Goal: Communication & Community: Connect with others

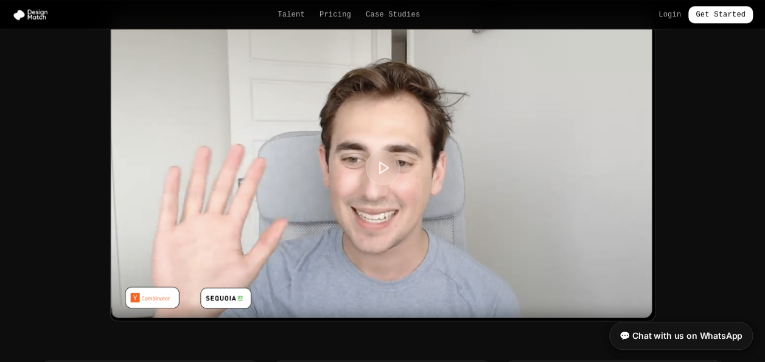
scroll to position [3003, 0]
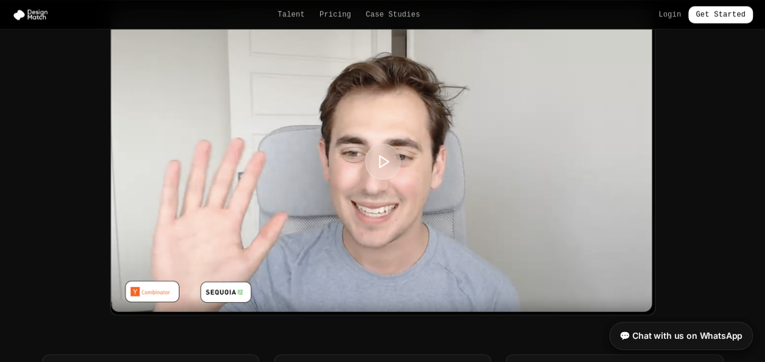
click at [383, 161] on polygon at bounding box center [383, 161] width 9 height 12
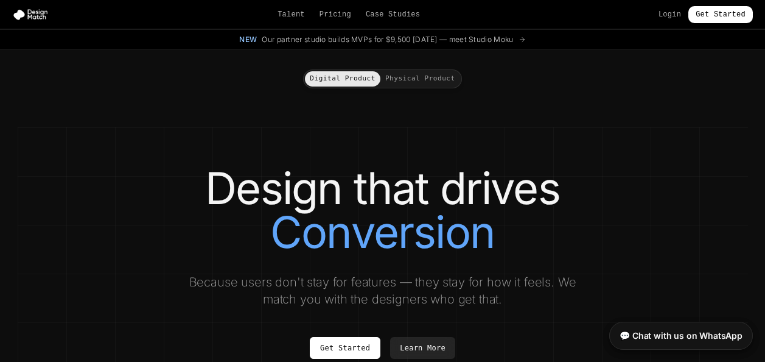
scroll to position [3003, 0]
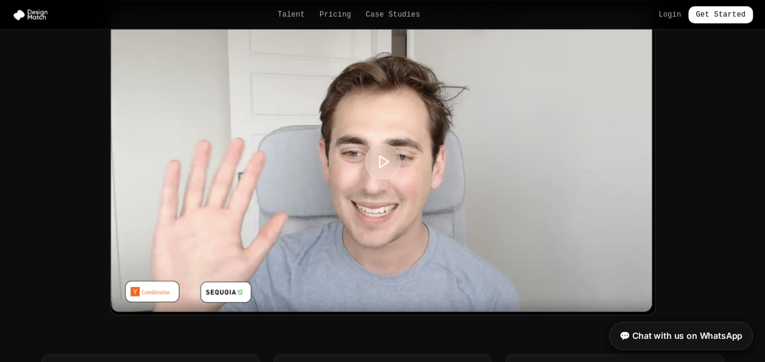
click at [388, 153] on icon at bounding box center [383, 160] width 15 height 15
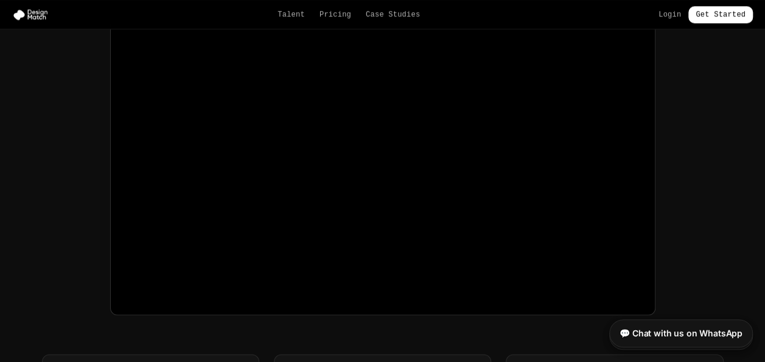
click at [698, 333] on link "💬 Chat with us on WhatsApp" at bounding box center [681, 333] width 144 height 28
